Goal: Transaction & Acquisition: Purchase product/service

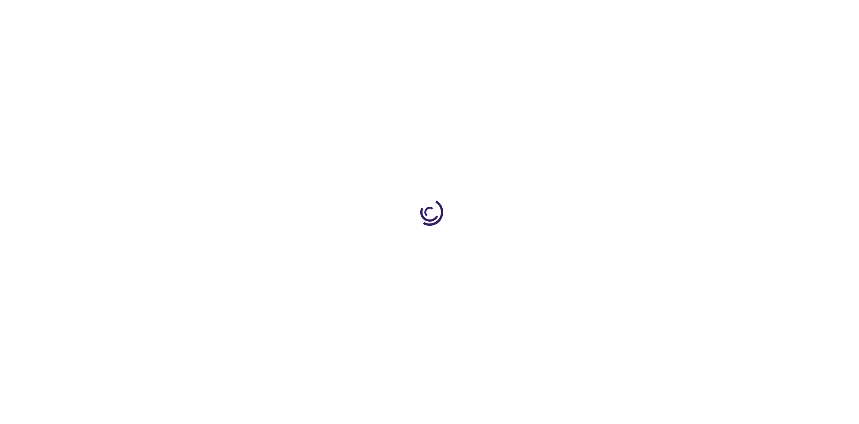
click at [568, 14] on link "Log In" at bounding box center [567, 13] width 18 height 7
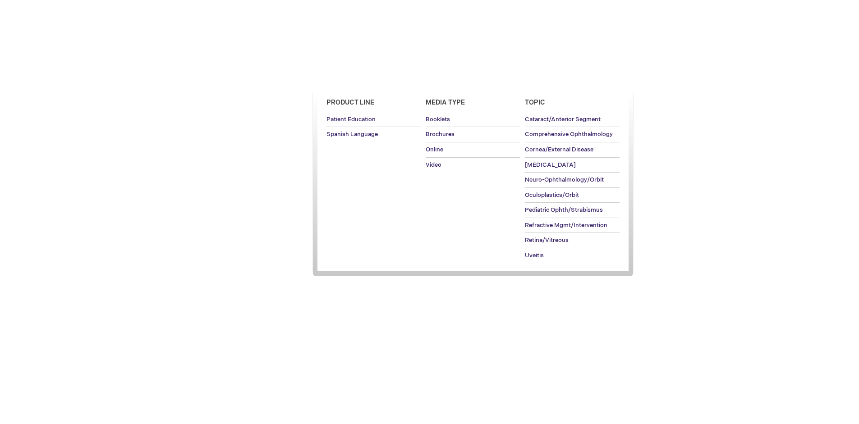
click at [348, 78] on span "Patient Education" at bounding box center [351, 77] width 62 height 7
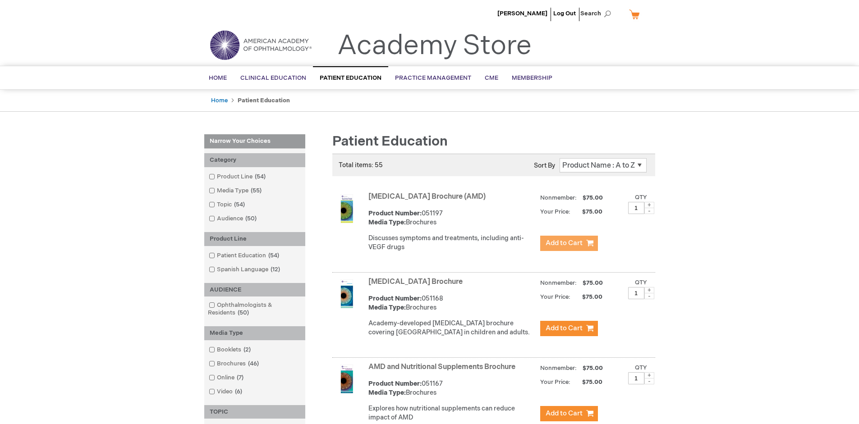
click at [569, 244] on span "Add to Cart" at bounding box center [564, 243] width 37 height 9
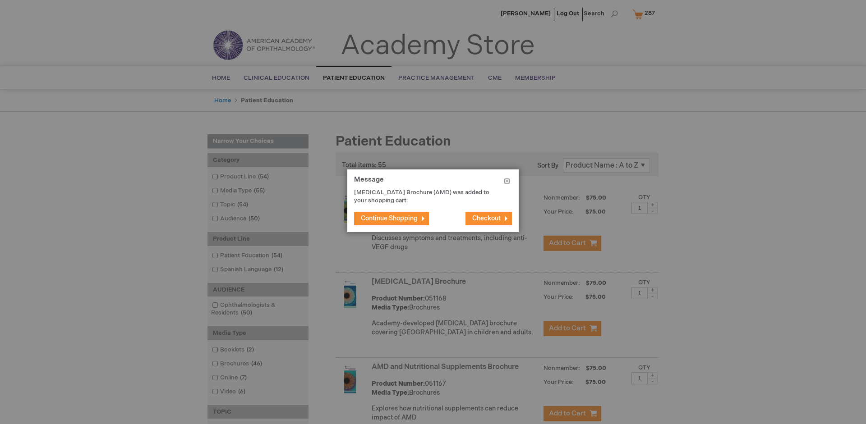
click at [389, 218] on span "Continue Shopping" at bounding box center [389, 219] width 57 height 8
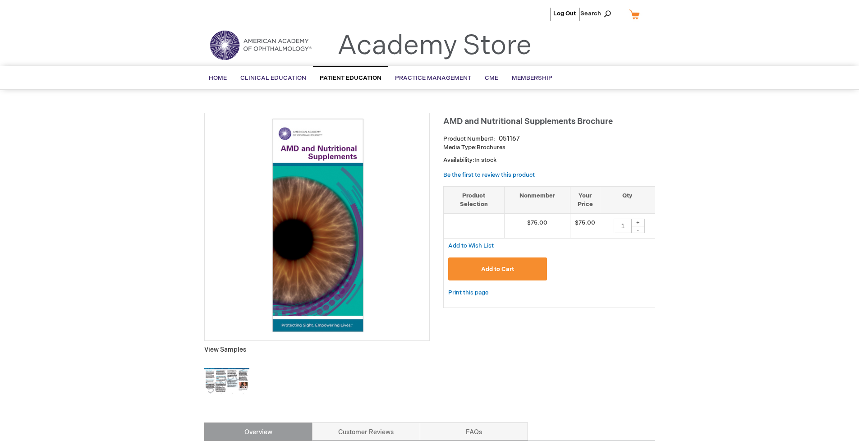
click at [497, 269] on span "Add to Cart" at bounding box center [497, 269] width 33 height 7
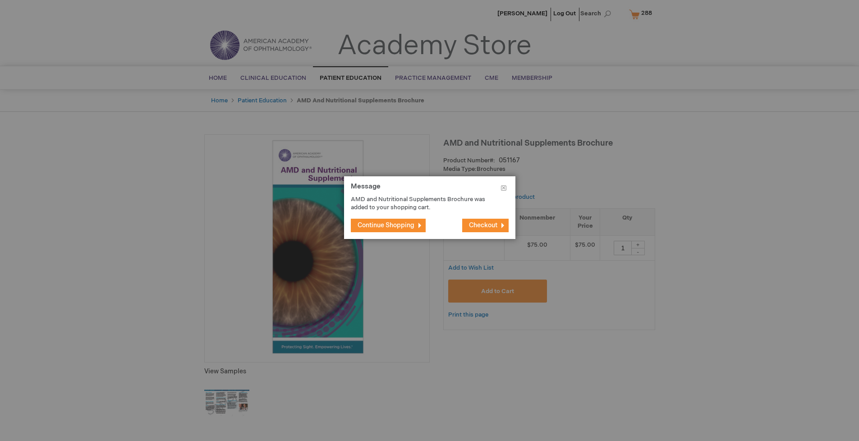
type input "1"
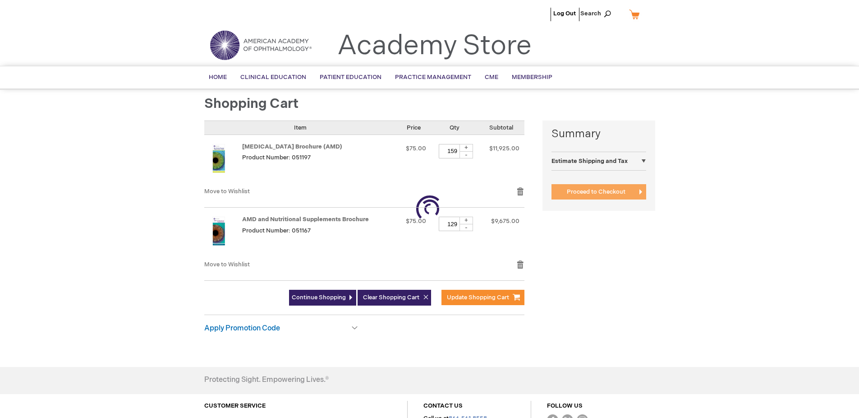
click at [596, 192] on span "Proceed to Checkout" at bounding box center [596, 191] width 59 height 7
